Goal: Information Seeking & Learning: Learn about a topic

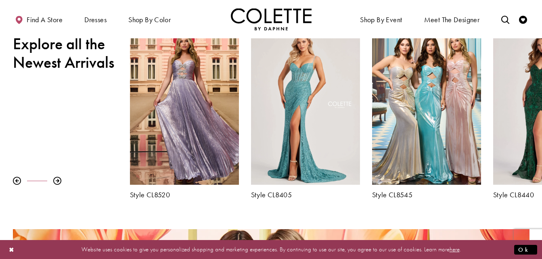
scroll to position [293, 0]
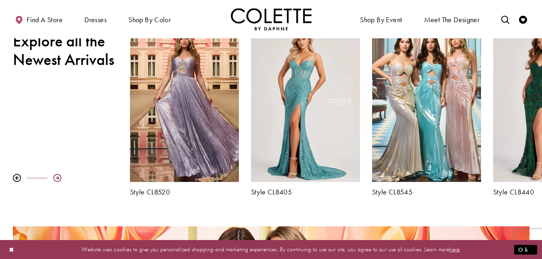
click at [58, 179] on div at bounding box center [57, 178] width 8 height 8
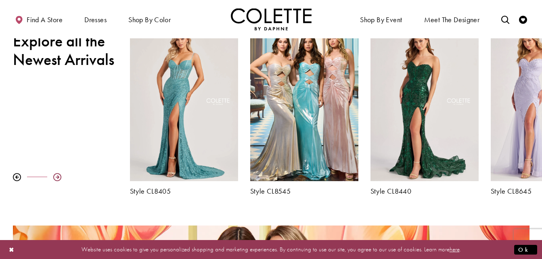
click at [58, 179] on div at bounding box center [57, 177] width 8 height 8
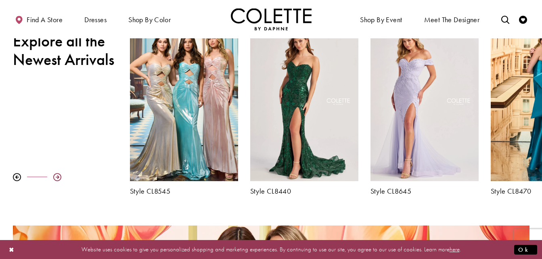
click at [58, 179] on div at bounding box center [57, 177] width 8 height 8
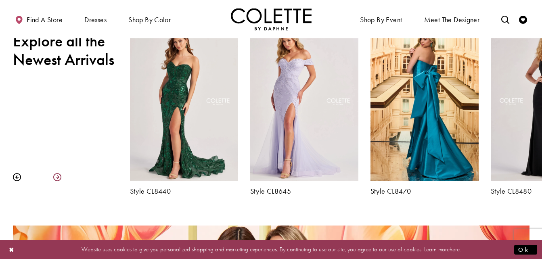
click at [58, 179] on div at bounding box center [57, 177] width 8 height 8
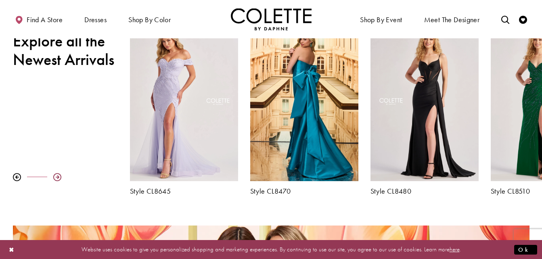
click at [58, 179] on div at bounding box center [57, 177] width 8 height 8
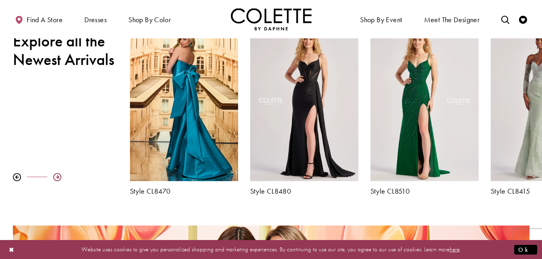
click at [58, 179] on div at bounding box center [57, 177] width 8 height 8
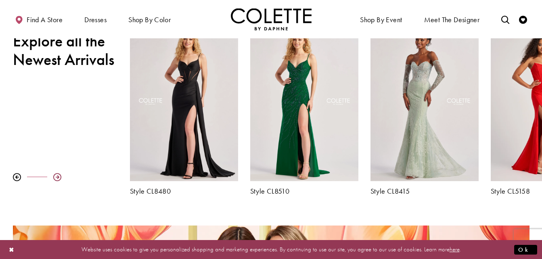
click at [58, 179] on div at bounding box center [57, 177] width 8 height 8
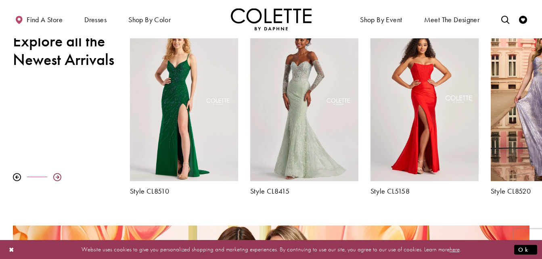
click at [58, 179] on div at bounding box center [57, 177] width 8 height 8
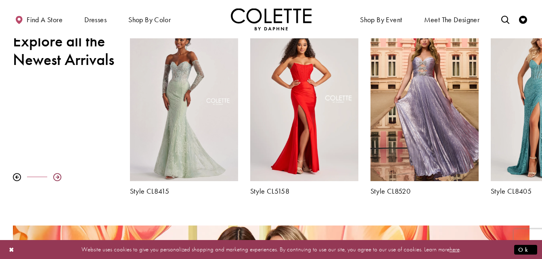
click at [58, 179] on div at bounding box center [57, 177] width 8 height 8
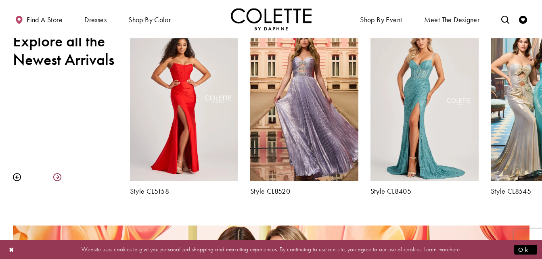
click at [58, 179] on div at bounding box center [57, 177] width 8 height 8
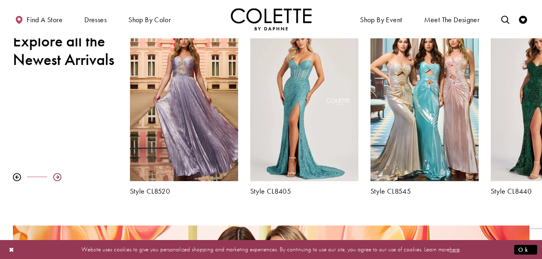
click at [58, 179] on div at bounding box center [57, 177] width 8 height 8
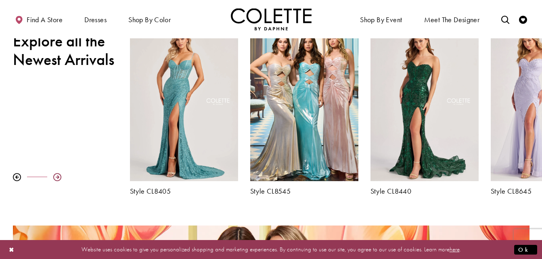
click at [58, 179] on div at bounding box center [57, 177] width 8 height 8
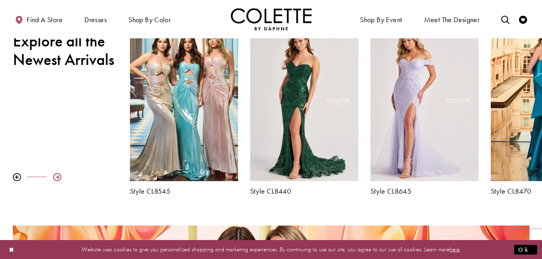
click at [58, 179] on div at bounding box center [57, 177] width 8 height 8
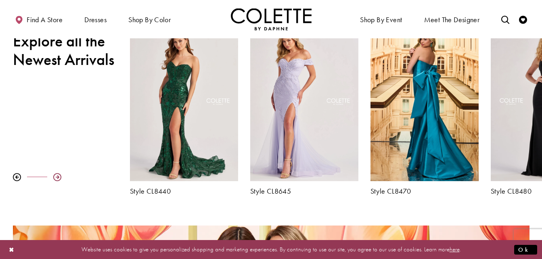
click at [58, 179] on div at bounding box center [57, 177] width 8 height 8
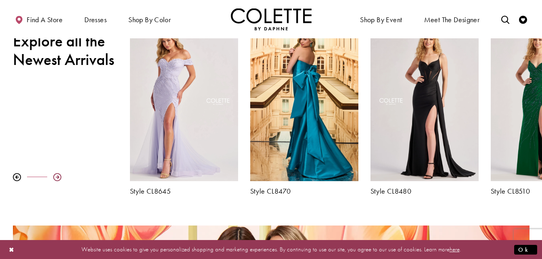
click at [58, 179] on div at bounding box center [57, 177] width 8 height 8
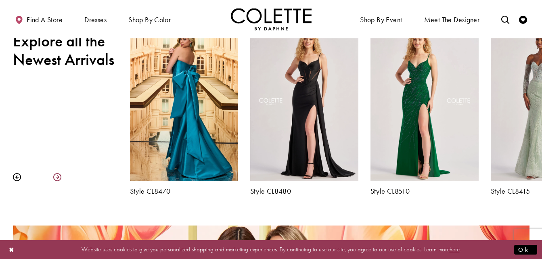
click at [58, 179] on div at bounding box center [57, 177] width 8 height 8
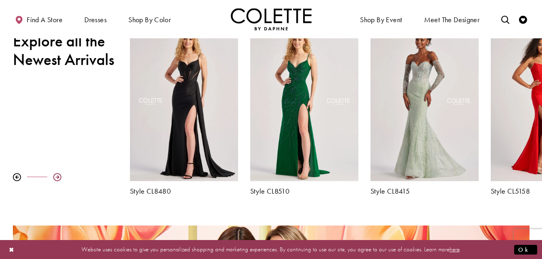
click at [58, 179] on div at bounding box center [57, 177] width 8 height 8
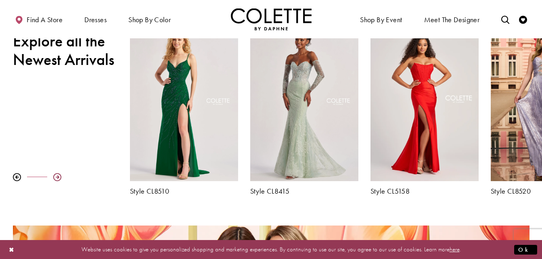
click at [58, 179] on div at bounding box center [57, 177] width 8 height 8
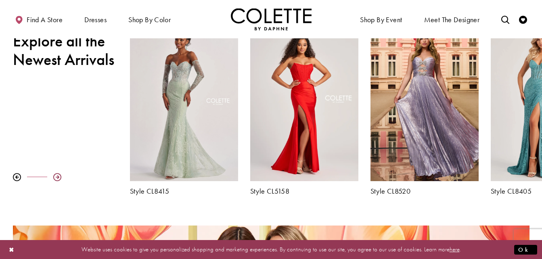
click at [58, 179] on div at bounding box center [57, 177] width 8 height 8
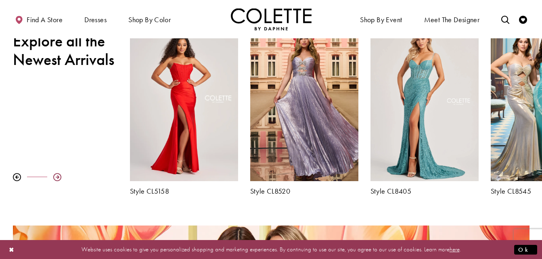
click at [58, 179] on div at bounding box center [57, 177] width 8 height 8
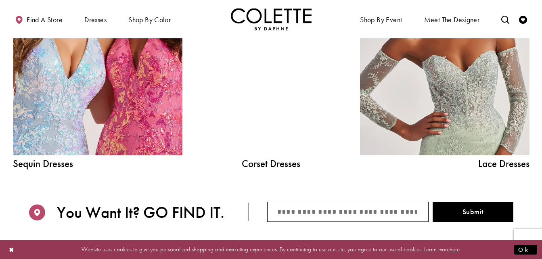
scroll to position [931, 0]
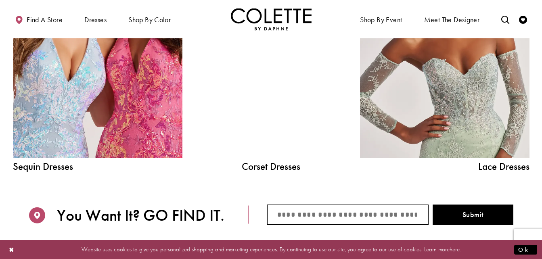
click at [285, 108] on div at bounding box center [270, 51] width 121 height 214
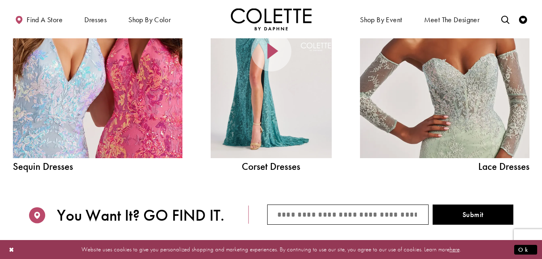
drag, startPoint x: 285, startPoint y: 108, endPoint x: 274, endPoint y: 120, distance: 16.5
click at [274, 120] on div at bounding box center [270, 51] width 121 height 214
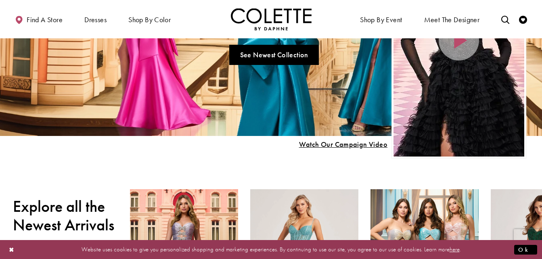
scroll to position [0, 0]
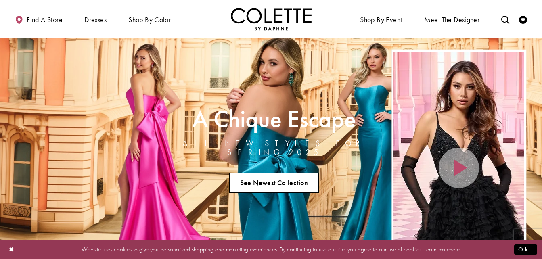
click at [289, 175] on link "See Newest Collection" at bounding box center [274, 183] width 90 height 20
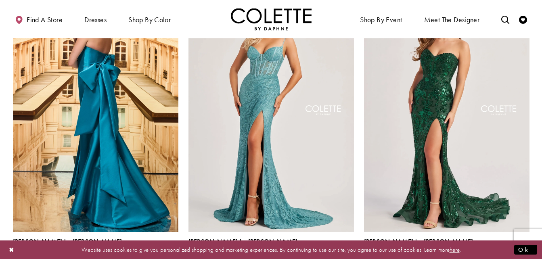
scroll to position [242, 0]
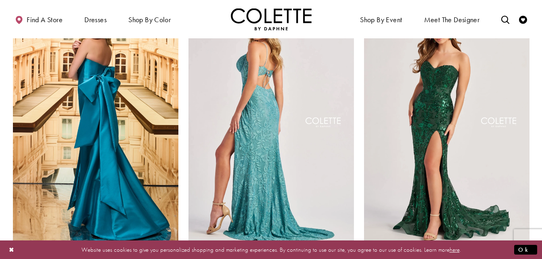
click at [290, 162] on img "Visit Colette by Daphne Style No. CL8405 Page" at bounding box center [270, 123] width 165 height 240
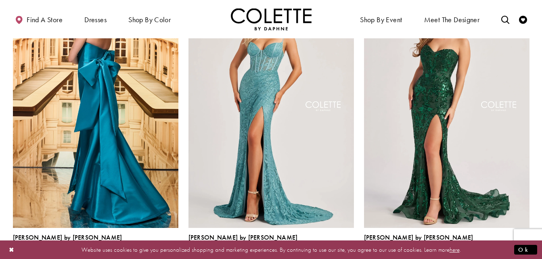
scroll to position [296, 0]
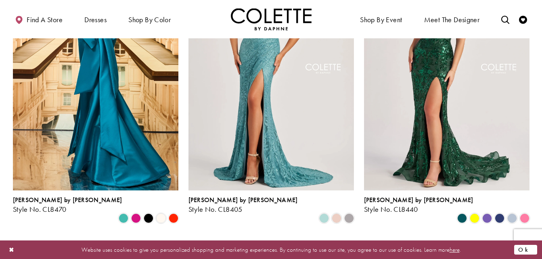
click at [525, 248] on button "Ok" at bounding box center [525, 249] width 23 height 10
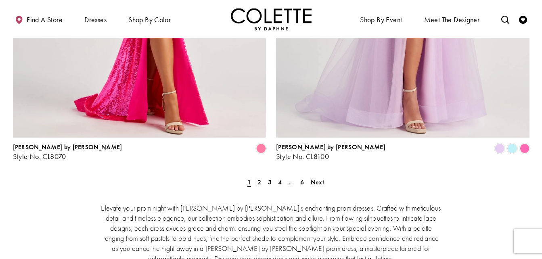
scroll to position [1683, 0]
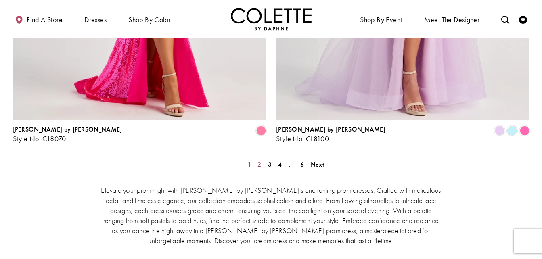
click at [256, 158] on link "2" at bounding box center [259, 164] width 8 height 12
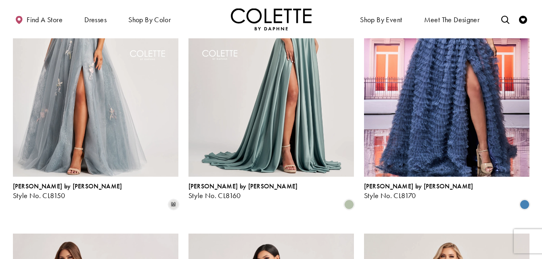
scroll to position [610, 0]
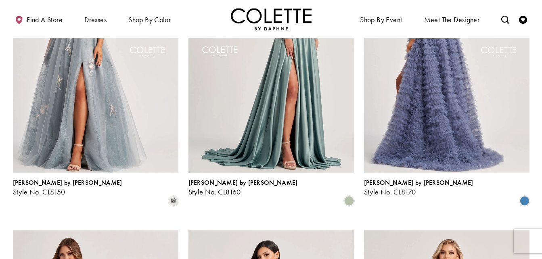
click at [455, 88] on img "Visit Colette by Daphne Style No. CL8170 Page" at bounding box center [446, 53] width 165 height 240
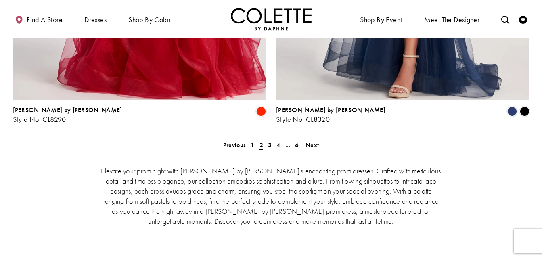
scroll to position [1709, 0]
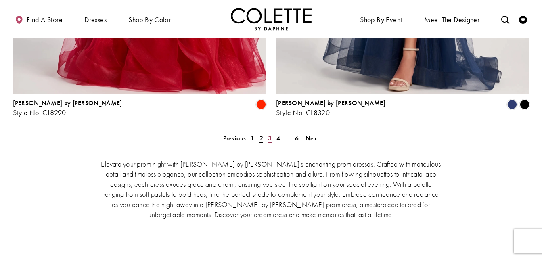
click at [268, 134] on span "3" at bounding box center [270, 138] width 4 height 8
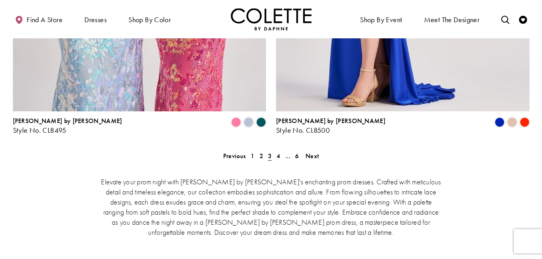
scroll to position [1695, 0]
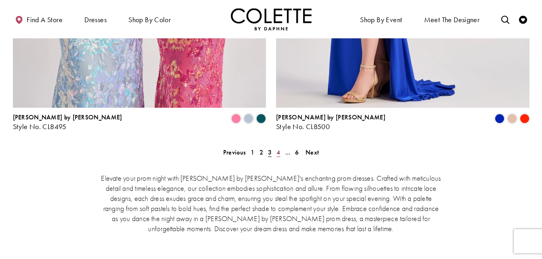
click at [278, 148] on span "4" at bounding box center [278, 152] width 4 height 8
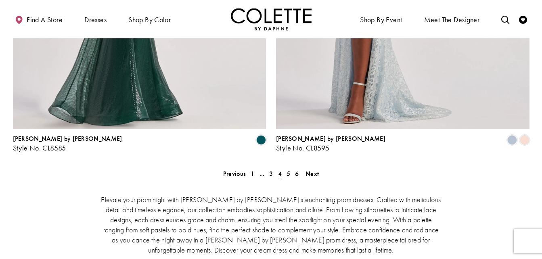
scroll to position [1684, 0]
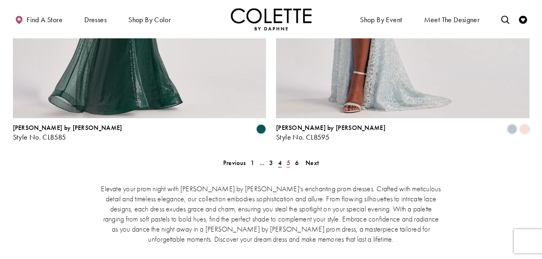
click at [288, 158] on span "5" at bounding box center [288, 162] width 4 height 8
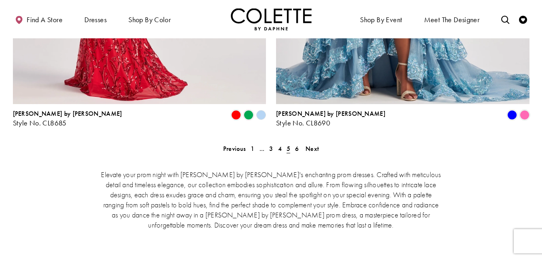
scroll to position [1702, 0]
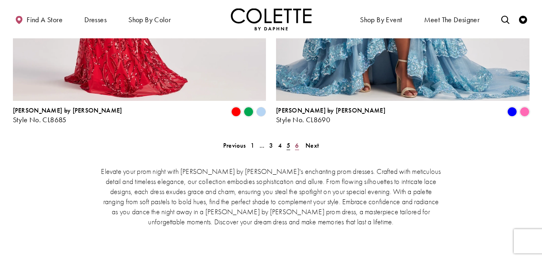
click at [298, 141] on span "6" at bounding box center [297, 145] width 4 height 8
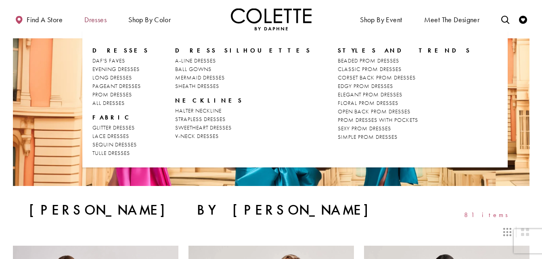
click at [99, 22] on span "Dresses" at bounding box center [95, 20] width 22 height 8
click at [93, 19] on span "Dresses" at bounding box center [95, 20] width 22 height 8
click at [104, 20] on span "Dresses" at bounding box center [95, 20] width 22 height 8
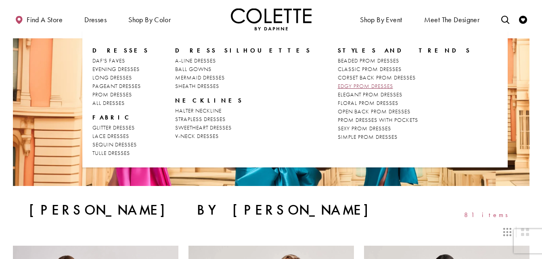
click at [337, 87] on span "EDGY PROM DRESSES" at bounding box center [364, 85] width 55 height 7
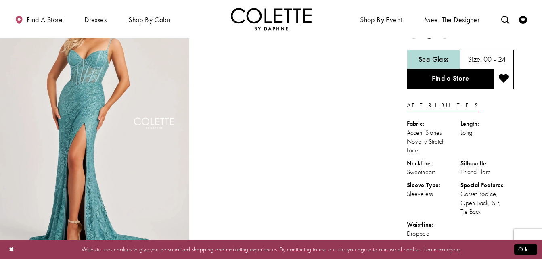
scroll to position [49, 0]
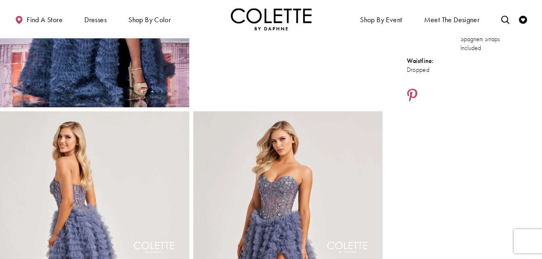
scroll to position [186, 0]
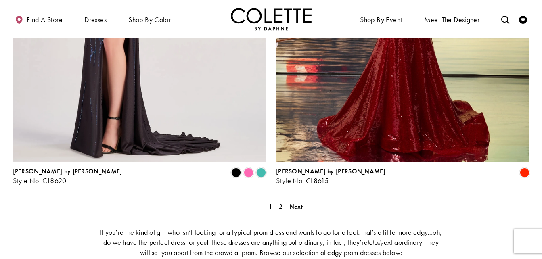
scroll to position [1491, 0]
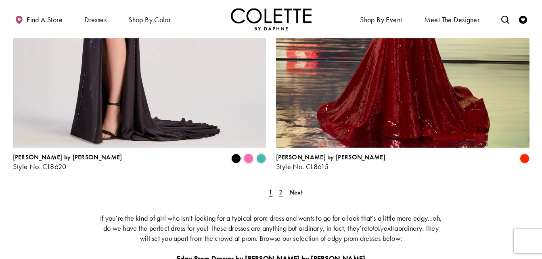
click at [283, 186] on link "2" at bounding box center [280, 192] width 8 height 12
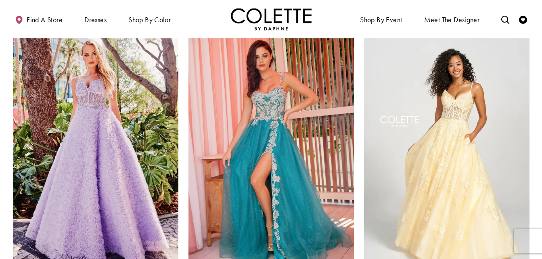
scroll to position [433, 0]
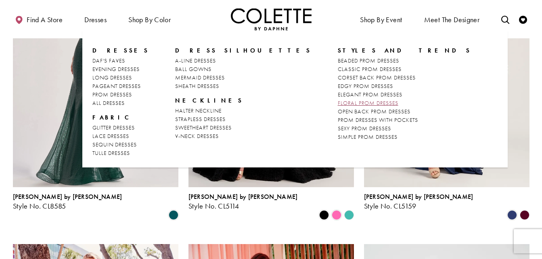
click at [337, 101] on span "FLORAL PROM DRESSES" at bounding box center [367, 102] width 60 height 7
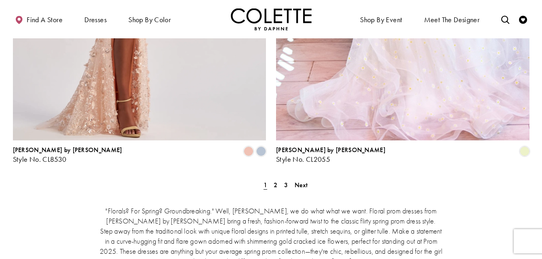
scroll to position [1506, 0]
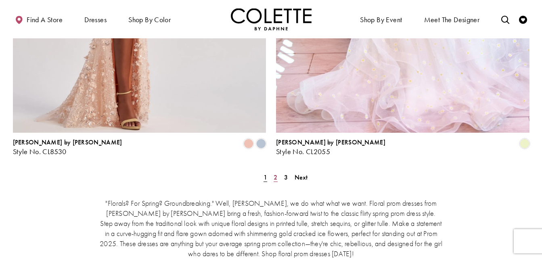
click at [276, 173] on span "2" at bounding box center [275, 177] width 4 height 8
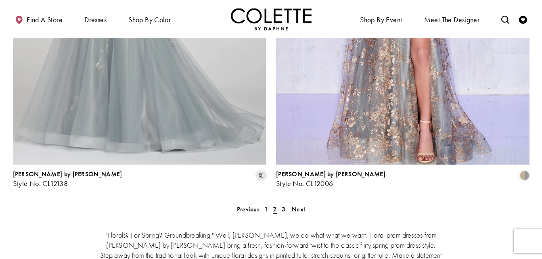
scroll to position [1494, 0]
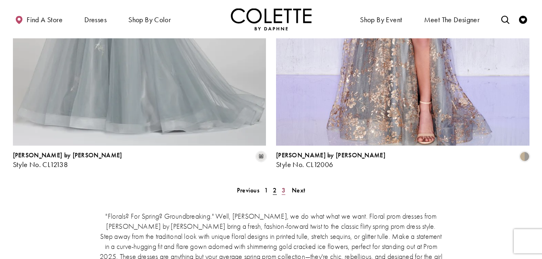
click at [285, 184] on link "3" at bounding box center [283, 190] width 8 height 12
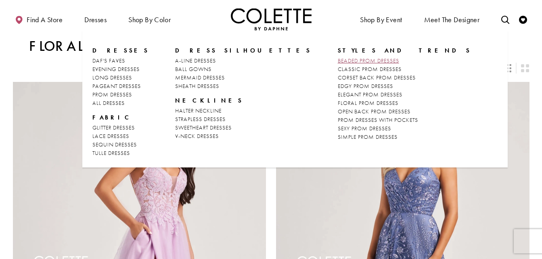
click at [337, 58] on span "BEADED PROM DRESSES" at bounding box center [367, 60] width 61 height 7
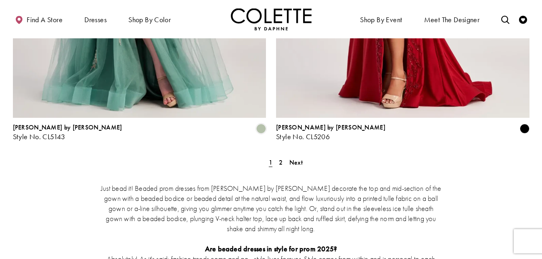
scroll to position [1542, 0]
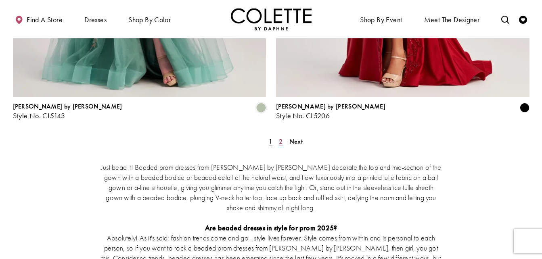
click at [278, 135] on link "2" at bounding box center [280, 141] width 8 height 12
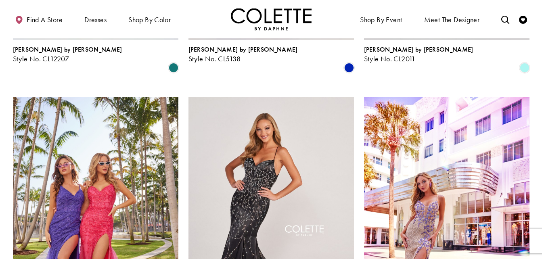
scroll to position [275, 0]
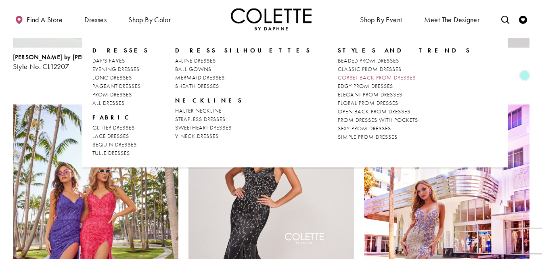
click at [337, 79] on span "CORSET BACK PROM DRESSES" at bounding box center [376, 77] width 78 height 7
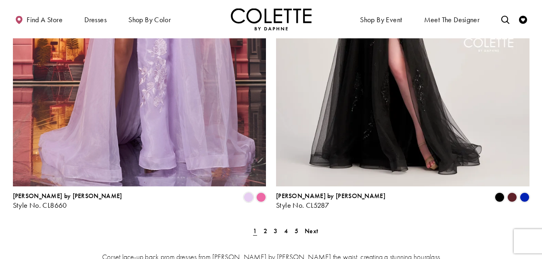
scroll to position [1434, 0]
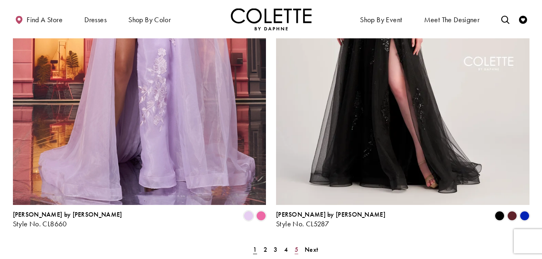
click at [294, 245] on span "5" at bounding box center [296, 249] width 4 height 8
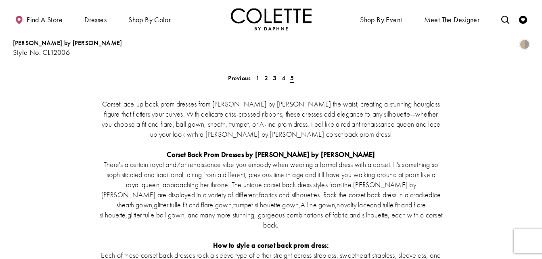
scroll to position [1370, 0]
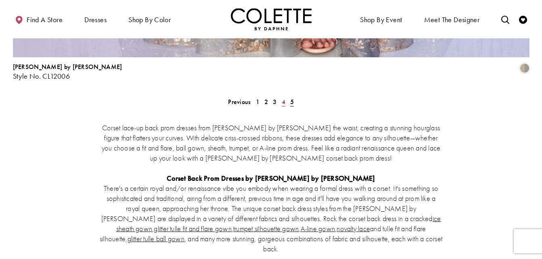
click at [283, 98] on span "4" at bounding box center [283, 102] width 4 height 8
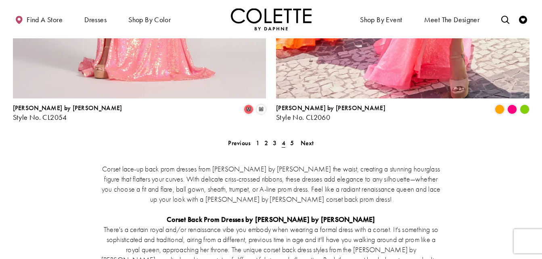
scroll to position [1544, 0]
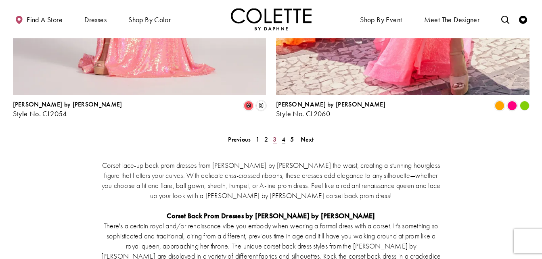
click at [275, 135] on span "3" at bounding box center [275, 139] width 4 height 8
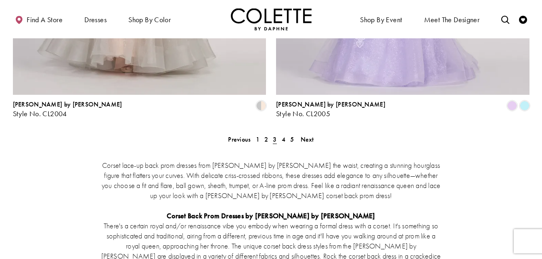
scroll to position [1548, 0]
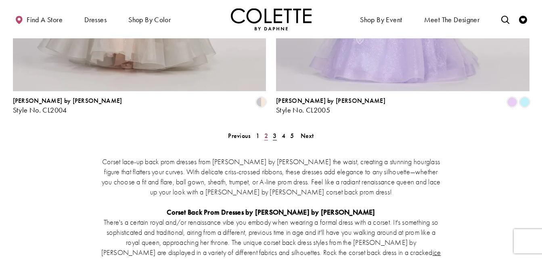
click at [264, 131] on span "2" at bounding box center [266, 135] width 4 height 8
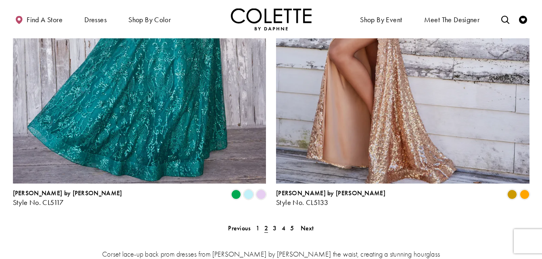
scroll to position [1500, 0]
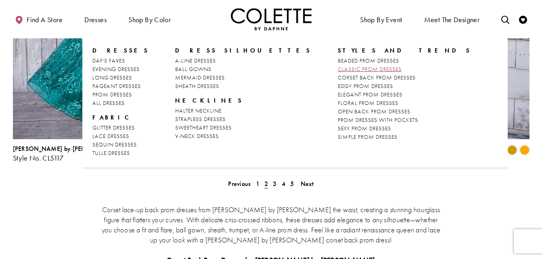
click at [337, 67] on span "CLASSIC PROM DRESSES" at bounding box center [369, 68] width 64 height 7
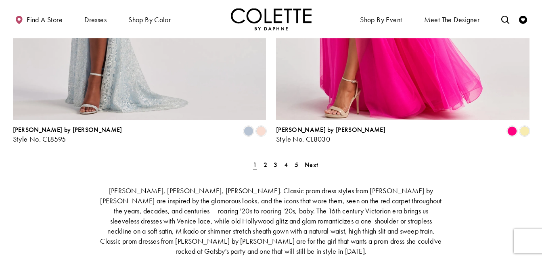
scroll to position [1515, 0]
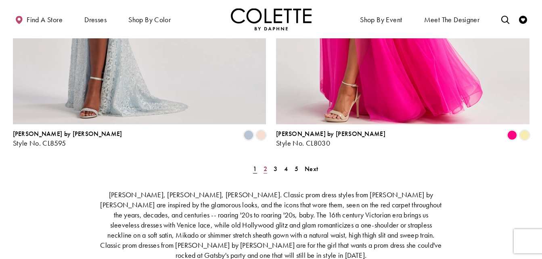
click at [266, 165] on span "2" at bounding box center [265, 169] width 4 height 8
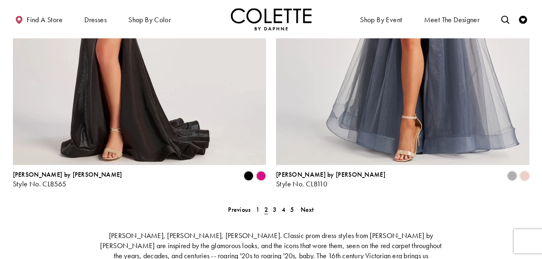
scroll to position [1481, 0]
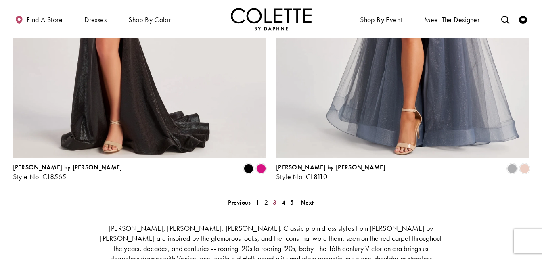
click at [275, 198] on span "3" at bounding box center [275, 202] width 4 height 8
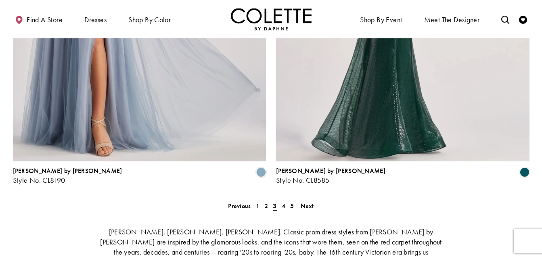
scroll to position [1489, 0]
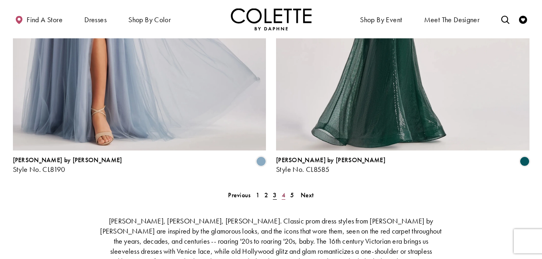
click at [286, 189] on link "4" at bounding box center [283, 195] width 8 height 12
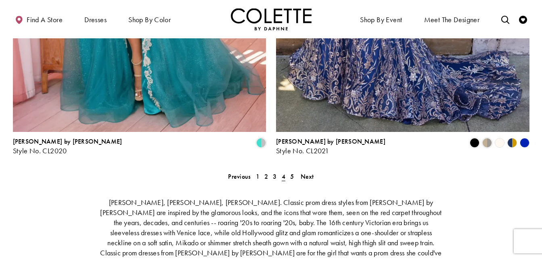
scroll to position [1511, 0]
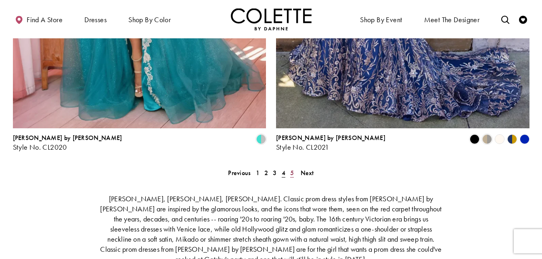
click at [293, 169] on span "5" at bounding box center [292, 173] width 4 height 8
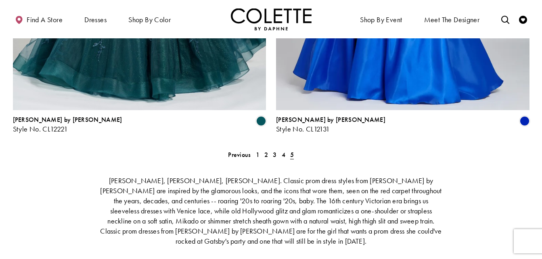
scroll to position [1525, 0]
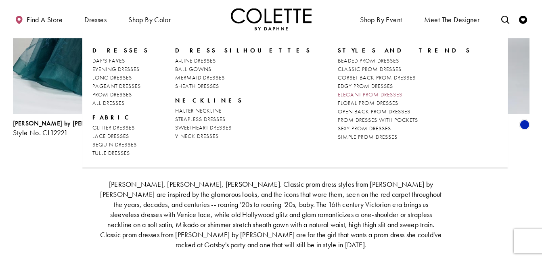
click at [337, 93] on span "ELEGANT PROM DRESSES" at bounding box center [369, 94] width 65 height 7
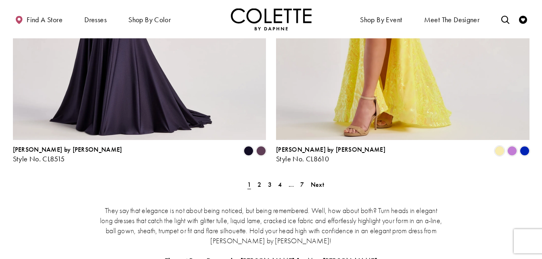
scroll to position [1510, 0]
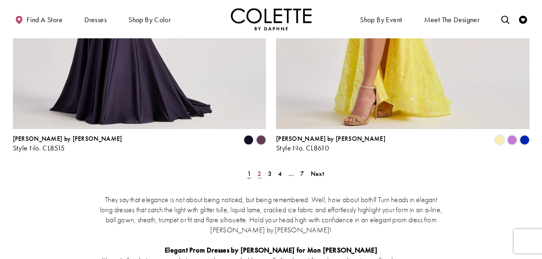
click at [257, 169] on span "2" at bounding box center [259, 173] width 4 height 8
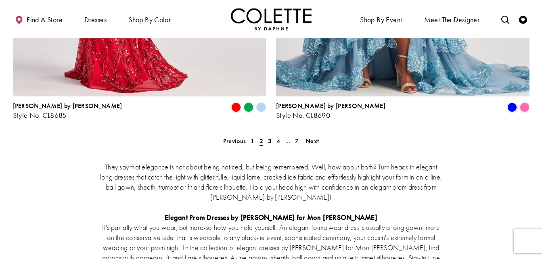
scroll to position [1554, 0]
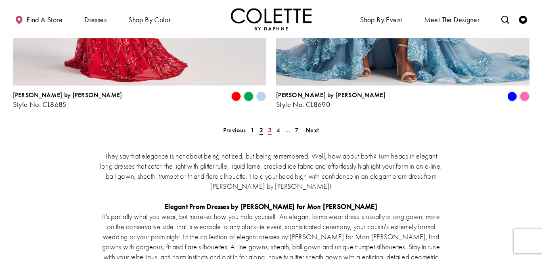
click at [269, 126] on span "3" at bounding box center [270, 130] width 4 height 8
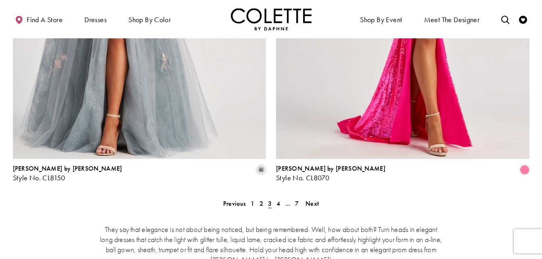
scroll to position [1495, 0]
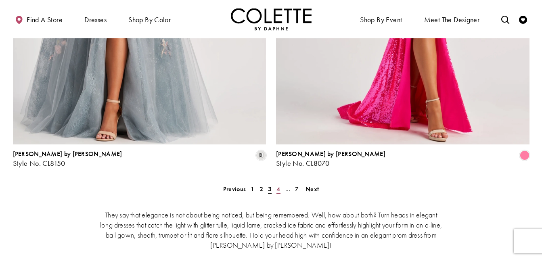
click at [277, 185] on span "4" at bounding box center [278, 189] width 4 height 8
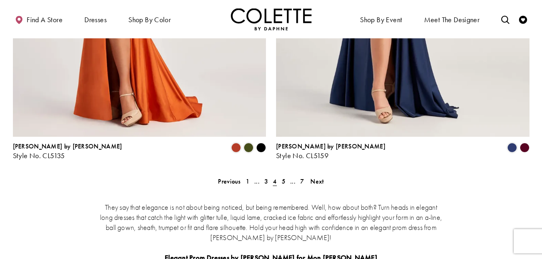
scroll to position [1506, 0]
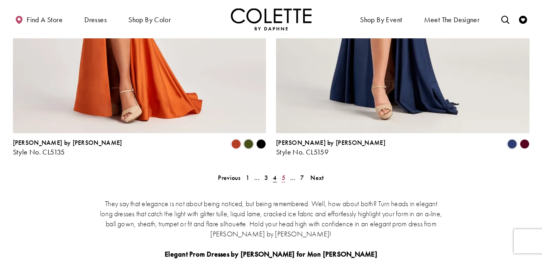
click at [285, 172] on link "5" at bounding box center [283, 178] width 8 height 12
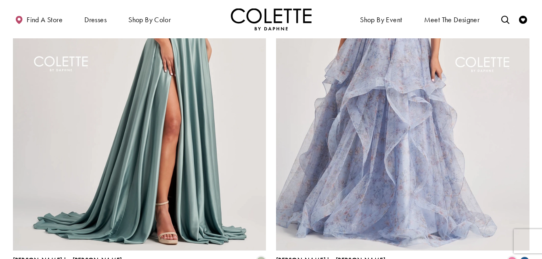
scroll to position [1403, 0]
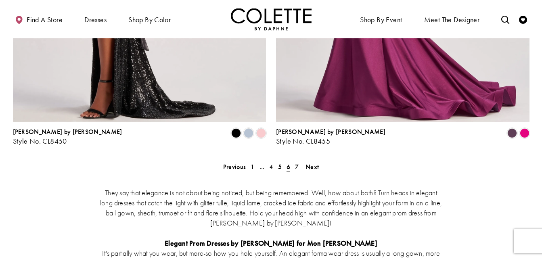
scroll to position [1532, 0]
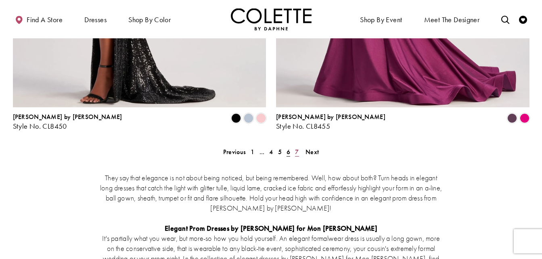
click at [296, 148] on span "7" at bounding box center [297, 152] width 4 height 8
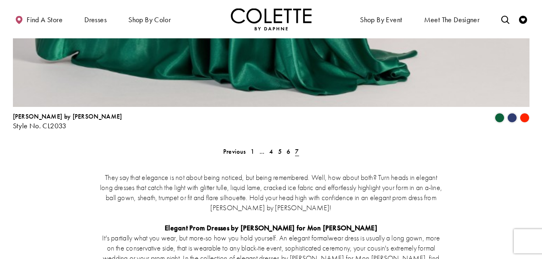
scroll to position [1324, 0]
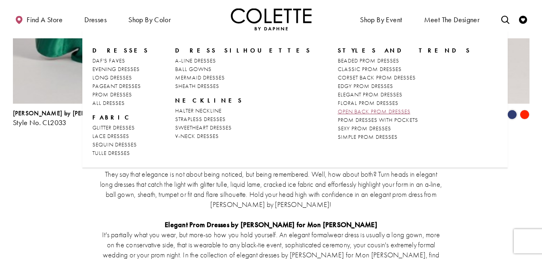
click at [337, 109] on span "OPEN BACK PROM DRESSES" at bounding box center [373, 111] width 73 height 7
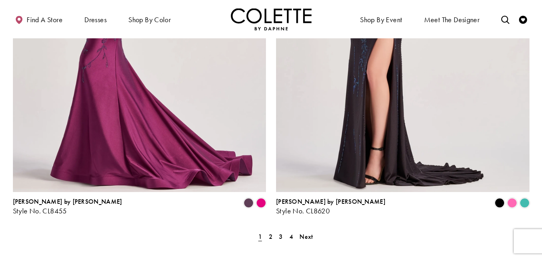
scroll to position [1457, 0]
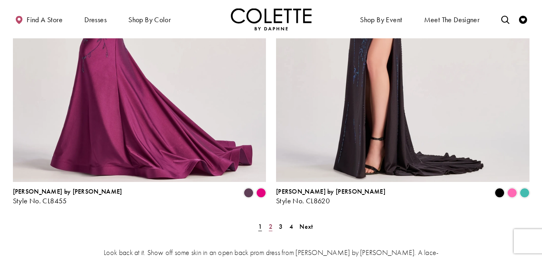
click at [272, 222] on span "2" at bounding box center [271, 226] width 4 height 8
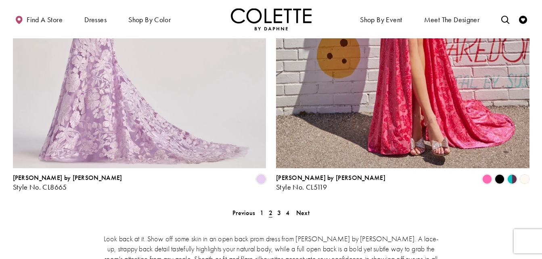
scroll to position [1474, 0]
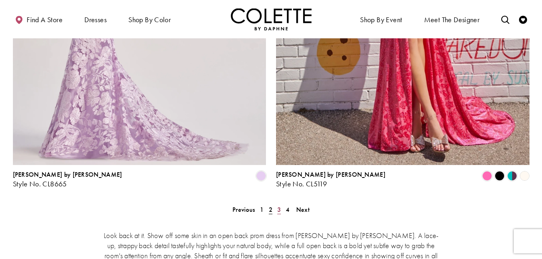
click at [281, 204] on link "3" at bounding box center [279, 210] width 8 height 12
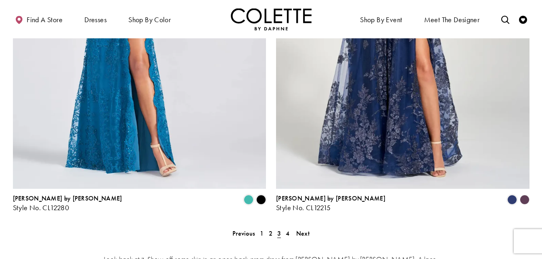
scroll to position [1457, 0]
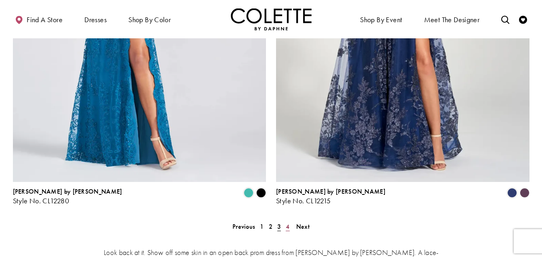
click at [290, 221] on link "4" at bounding box center [287, 227] width 8 height 12
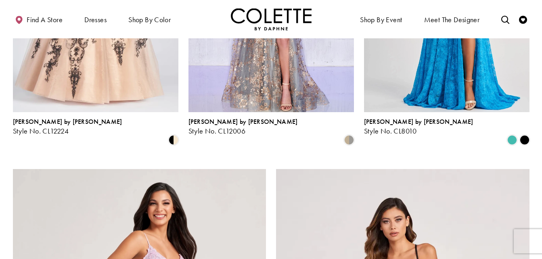
scroll to position [453, 0]
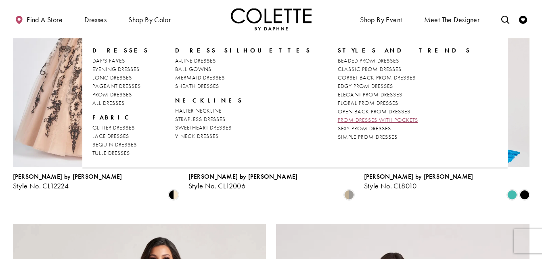
click at [337, 119] on span "PROM DRESSES WITH POCKETS" at bounding box center [377, 119] width 80 height 7
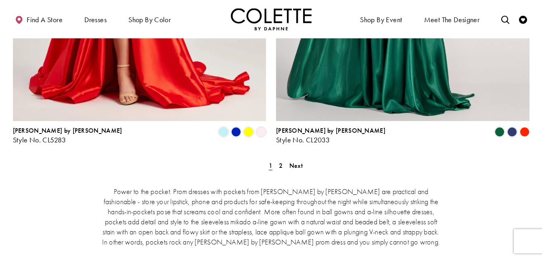
scroll to position [1565, 0]
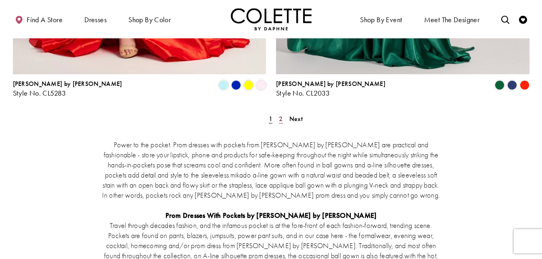
click at [277, 113] on link "2" at bounding box center [280, 119] width 8 height 12
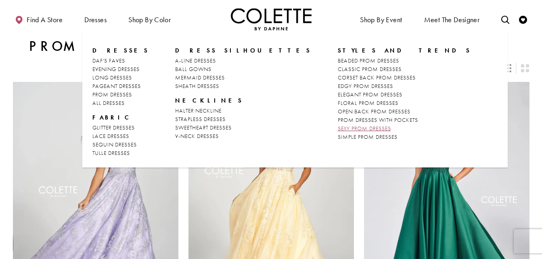
click at [337, 128] on span "SEXY PROM DRESSES" at bounding box center [363, 128] width 53 height 7
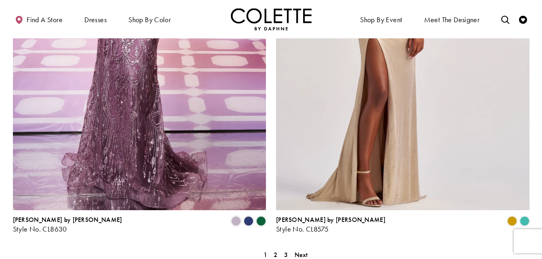
scroll to position [1425, 0]
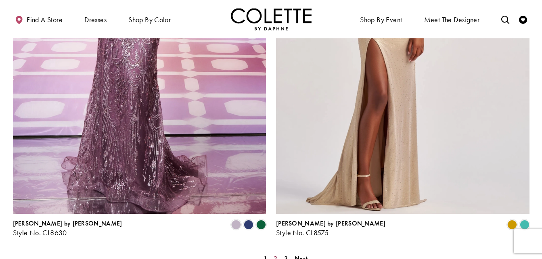
click at [276, 254] on span "2" at bounding box center [275, 258] width 4 height 8
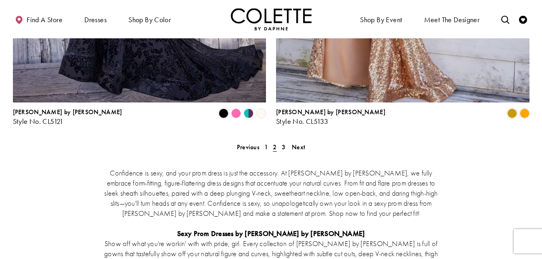
scroll to position [1544, 0]
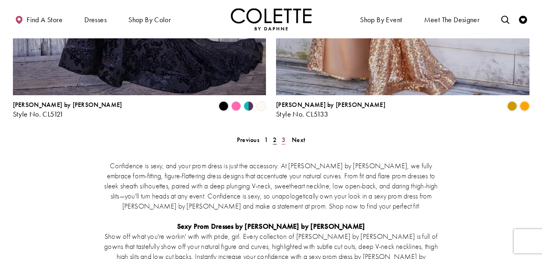
click at [284, 135] on span "3" at bounding box center [283, 139] width 4 height 8
